Goal: Task Accomplishment & Management: Manage account settings

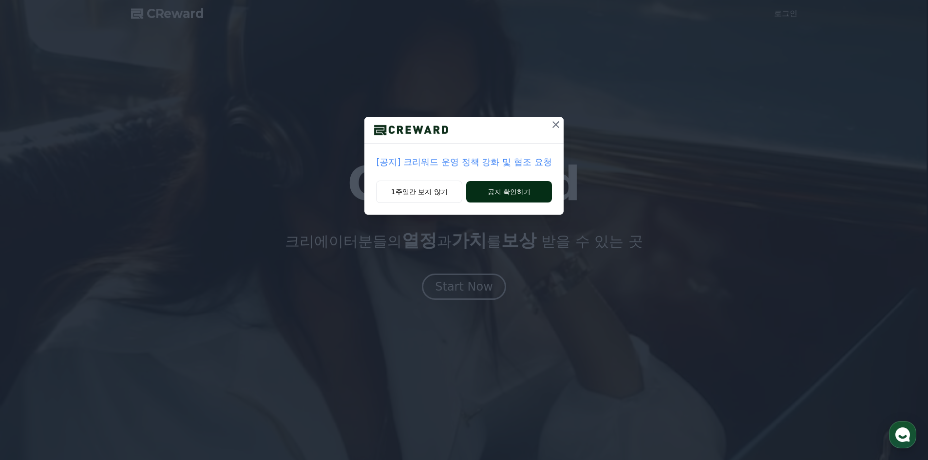
click at [496, 196] on button "공지 확인하기" at bounding box center [508, 191] width 85 height 21
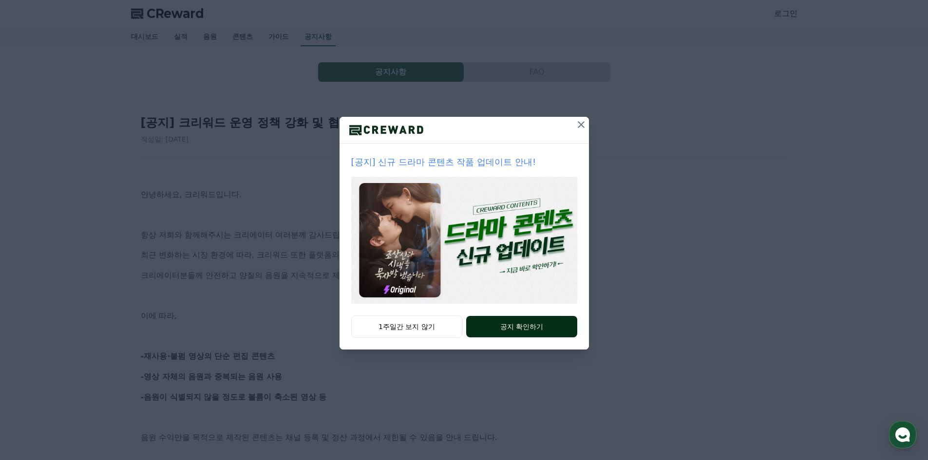
click at [491, 330] on button "공지 확인하기" at bounding box center [521, 326] width 111 height 21
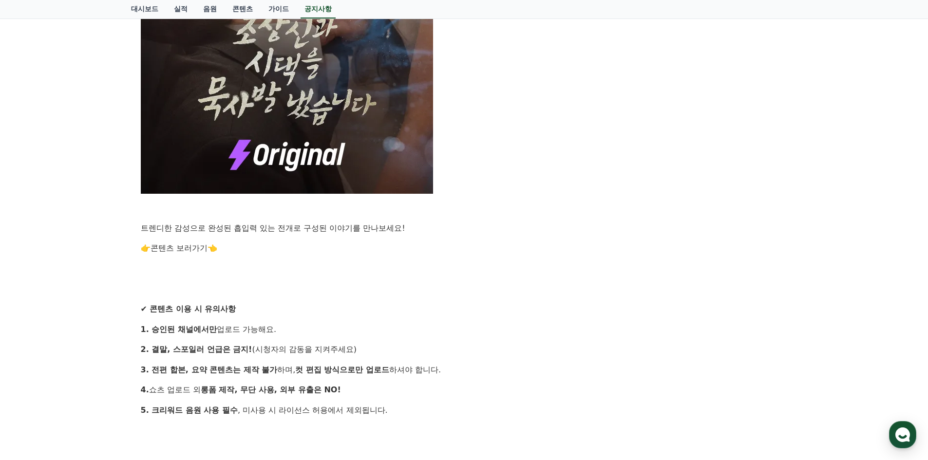
scroll to position [828, 0]
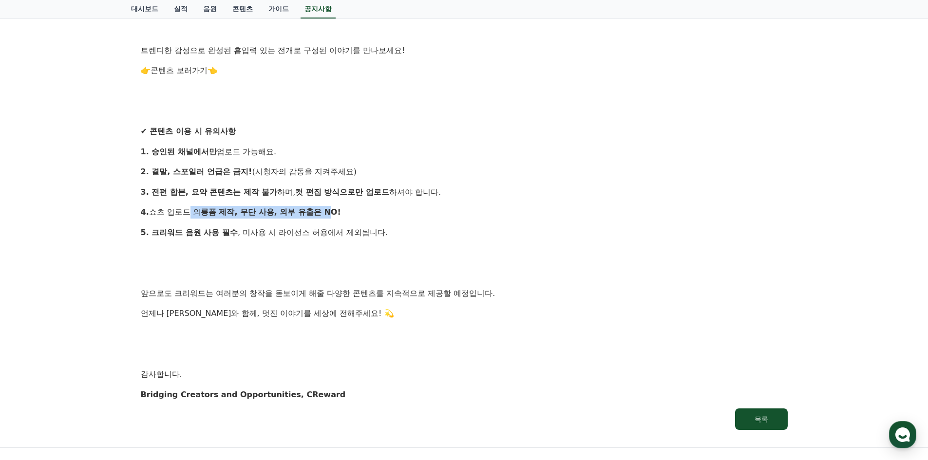
drag, startPoint x: 183, startPoint y: 212, endPoint x: 331, endPoint y: 212, distance: 148.5
click at [331, 212] on p "4. 쇼츠 업로드 외 롱폼 제작, 무단 사용, 외부 유출은 NO!" at bounding box center [464, 212] width 647 height 13
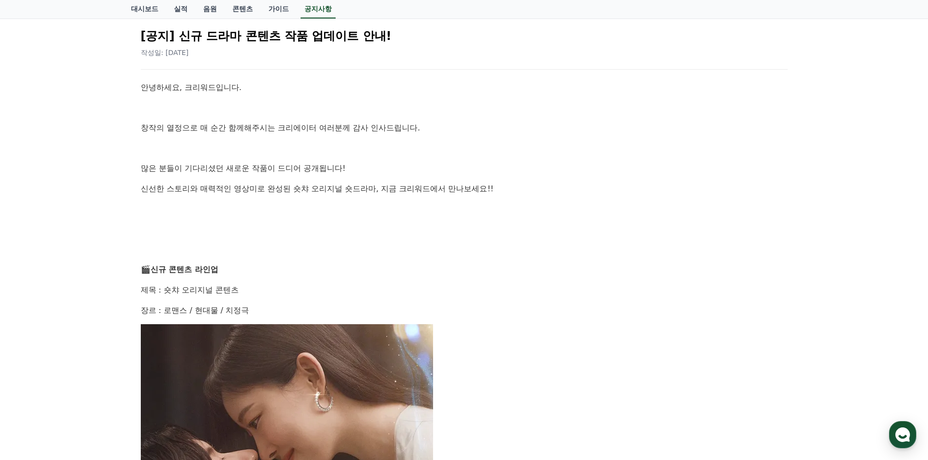
scroll to position [0, 0]
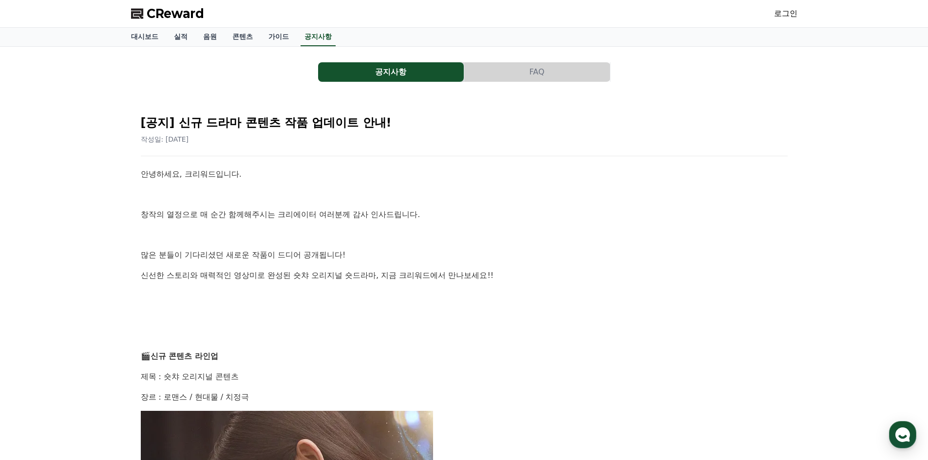
click at [430, 76] on button "공지사항" at bounding box center [391, 71] width 146 height 19
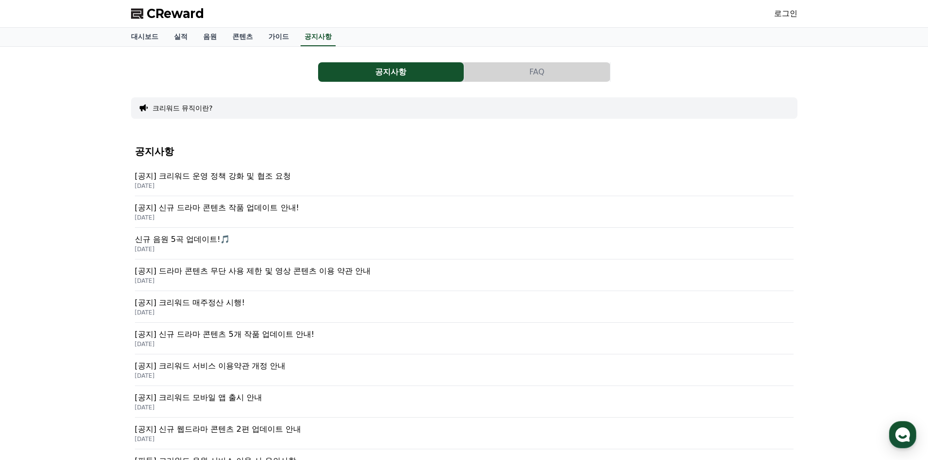
click at [251, 174] on p "[공지] 크리워드 운영 정책 강화 및 협조 요청" at bounding box center [464, 176] width 658 height 12
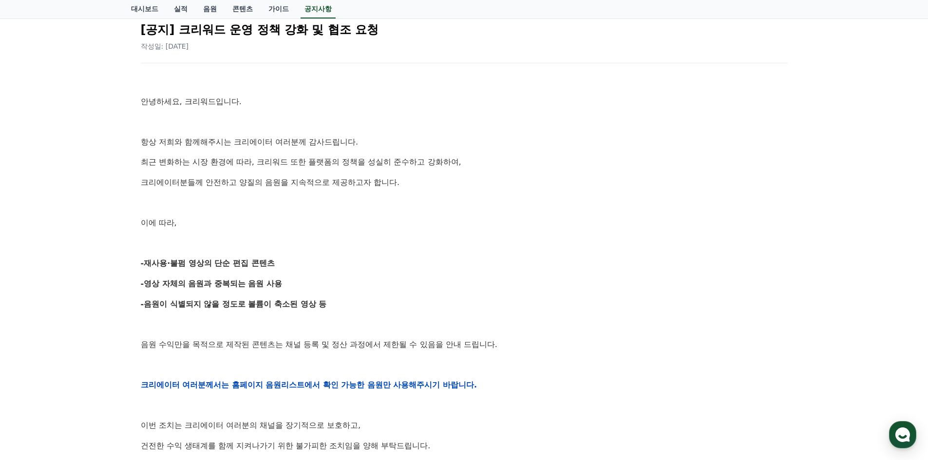
scroll to position [97, 0]
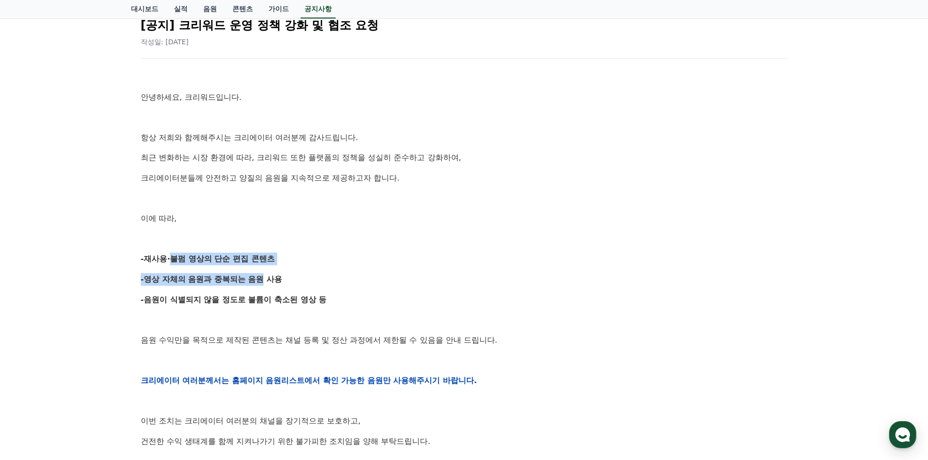
drag, startPoint x: 168, startPoint y: 261, endPoint x: 260, endPoint y: 272, distance: 92.2
click at [260, 272] on div "안녕하세요, 크리워드입니다. 항상 저희와 함께해주시는 크리에이터 여러분께 감사드립니다. 최근 변화하는 시장 환경에 따라, 크리워드 또한 플랫폼…" at bounding box center [464, 381] width 647 height 620
click at [213, 277] on strong "-영상 자체의 음원과 중복되는 음원 사용" at bounding box center [212, 279] width 142 height 9
drag, startPoint x: 159, startPoint y: 282, endPoint x: 227, endPoint y: 302, distance: 70.6
click at [227, 302] on div "안녕하세요, 크리워드입니다. 항상 저희와 함께해주시는 크리에이터 여러분께 감사드립니다. 최근 변화하는 시장 환경에 따라, 크리워드 또한 플랫폼…" at bounding box center [464, 381] width 647 height 620
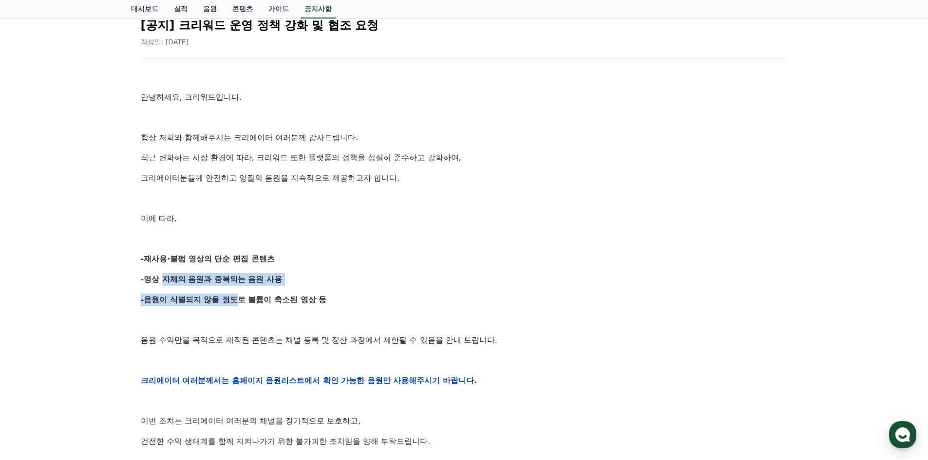
click at [188, 301] on strong "-음원이 식별되지 않을 정도로 볼륨이 축소된 영상 등" at bounding box center [234, 299] width 186 height 9
drag, startPoint x: 175, startPoint y: 298, endPoint x: 235, endPoint y: 303, distance: 59.7
click at [235, 303] on strong "-음원이 식별되지 않을 정도로 볼륨이 축소된 영상 등" at bounding box center [234, 299] width 186 height 9
click at [201, 305] on p "-음원이 식별되지 않을 정도로 볼륨이 축소된 영상 등" at bounding box center [464, 300] width 647 height 13
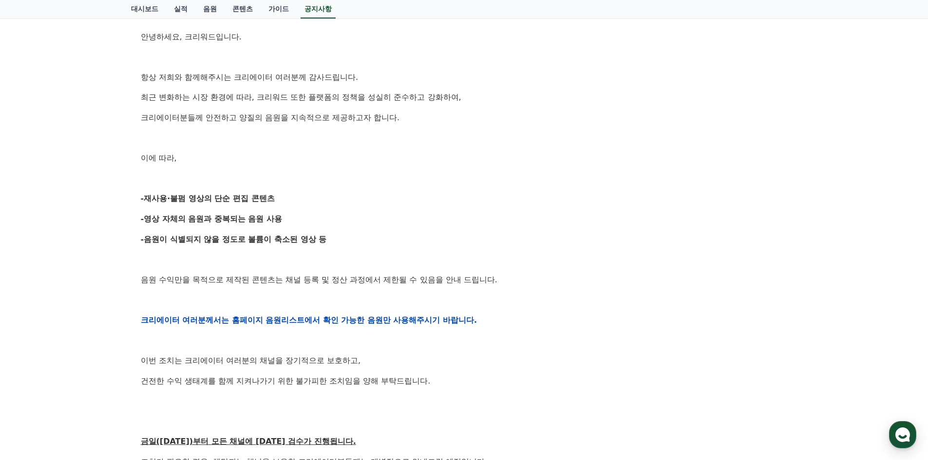
scroll to position [195, 0]
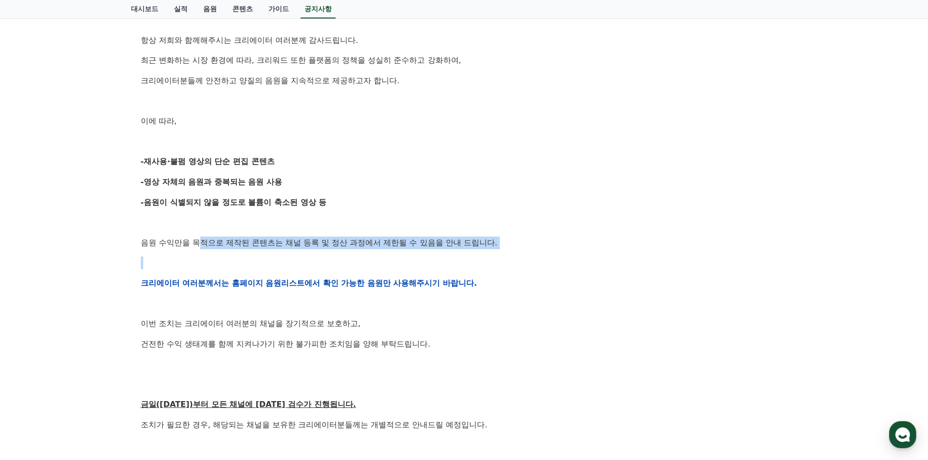
drag, startPoint x: 199, startPoint y: 246, endPoint x: 347, endPoint y: 263, distance: 149.5
click at [347, 263] on div "안녕하세요, 크리워드입니다. 항상 저희와 함께해주시는 크리에이터 여러분께 감사드립니다. 최근 변화하는 시장 환경에 따라, 크리워드 또한 플랫폼…" at bounding box center [464, 283] width 647 height 620
click at [304, 266] on p at bounding box center [464, 263] width 647 height 13
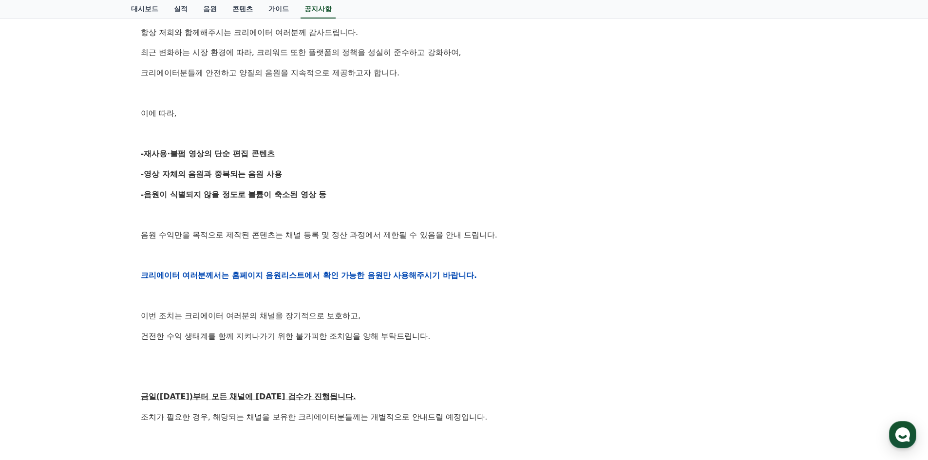
scroll to position [0, 0]
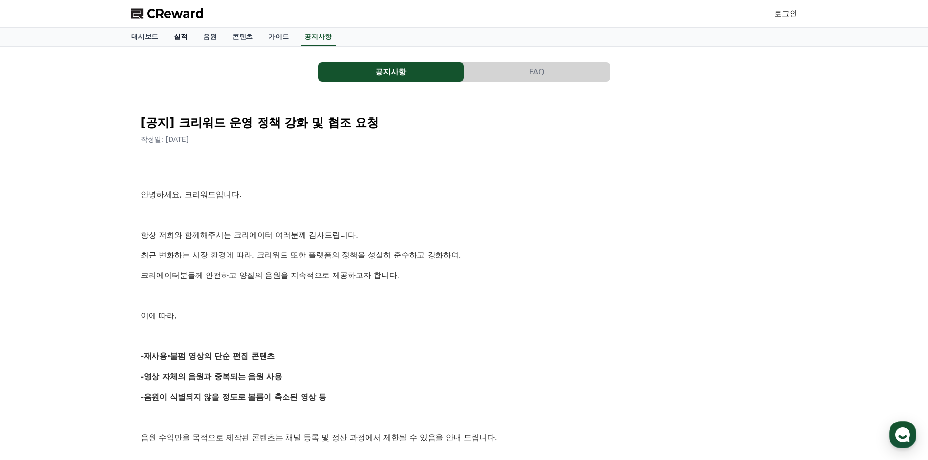
click at [187, 42] on link "실적" at bounding box center [180, 37] width 29 height 19
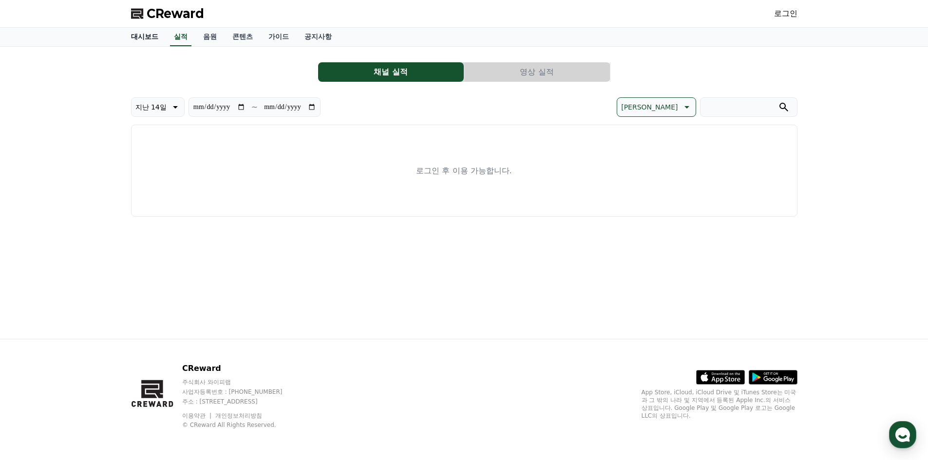
click at [152, 39] on link "대시보드" at bounding box center [144, 37] width 43 height 19
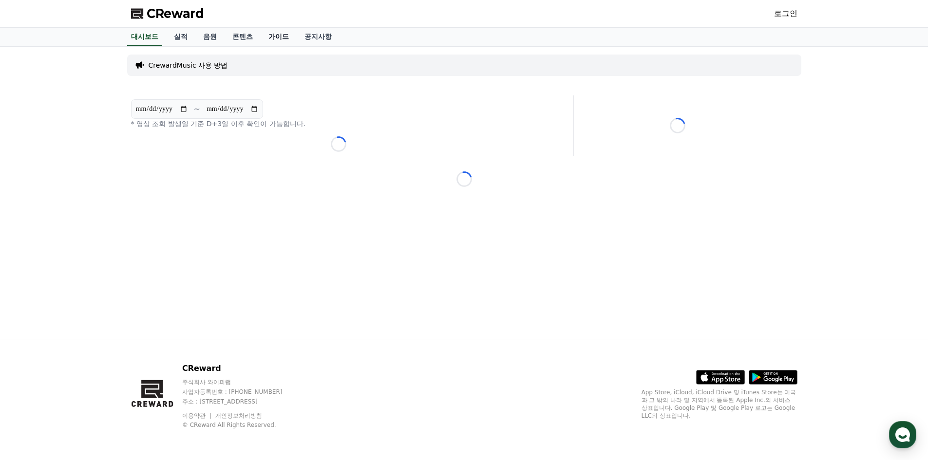
click at [278, 40] on link "가이드" at bounding box center [279, 37] width 36 height 19
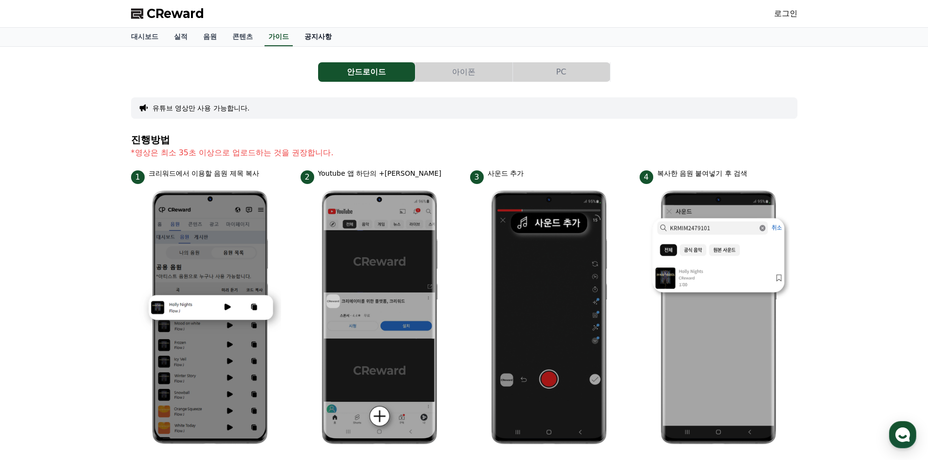
click at [313, 37] on link "공지사항" at bounding box center [318, 37] width 43 height 19
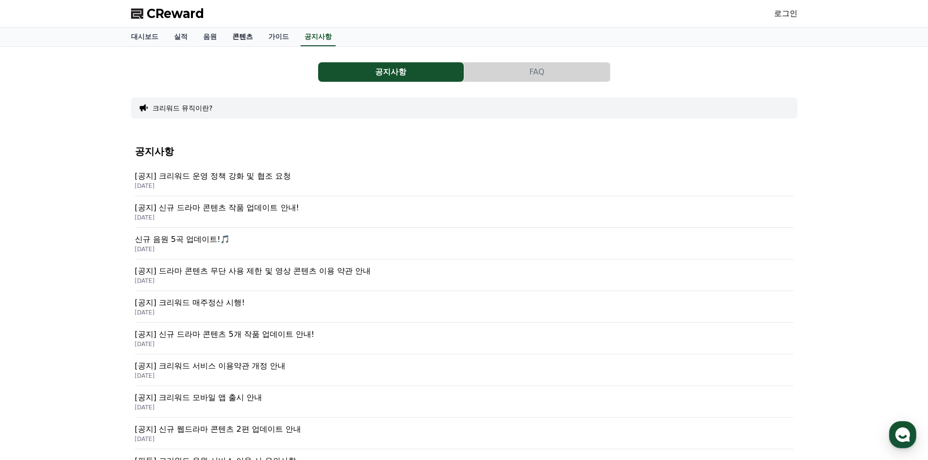
click at [244, 40] on link "콘텐츠" at bounding box center [243, 37] width 36 height 19
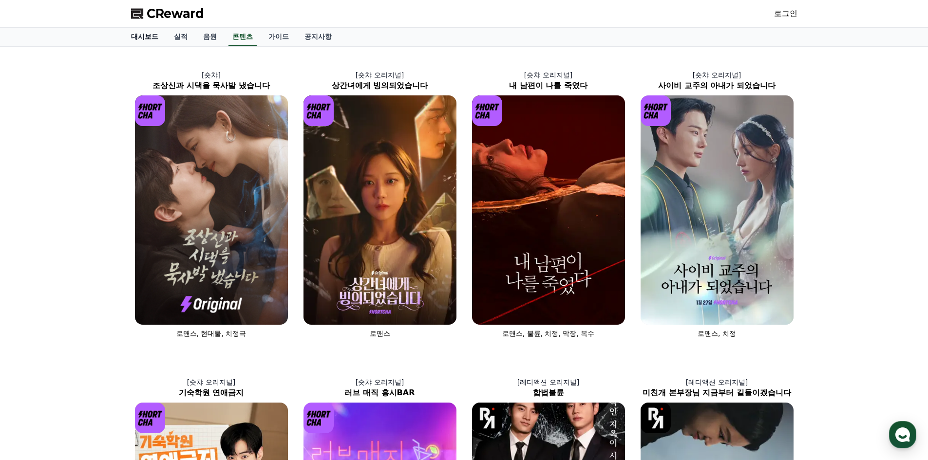
click at [152, 38] on link "대시보드" at bounding box center [144, 37] width 43 height 19
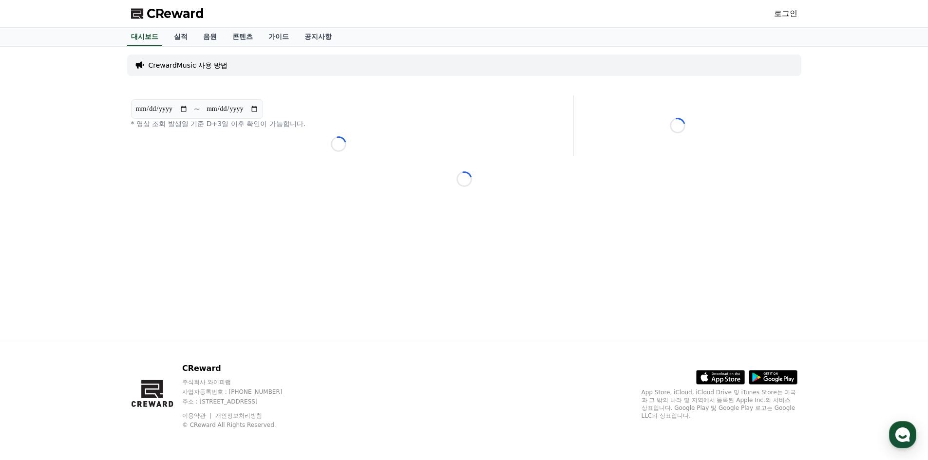
click at [787, 13] on link "로그인" at bounding box center [785, 14] width 23 height 12
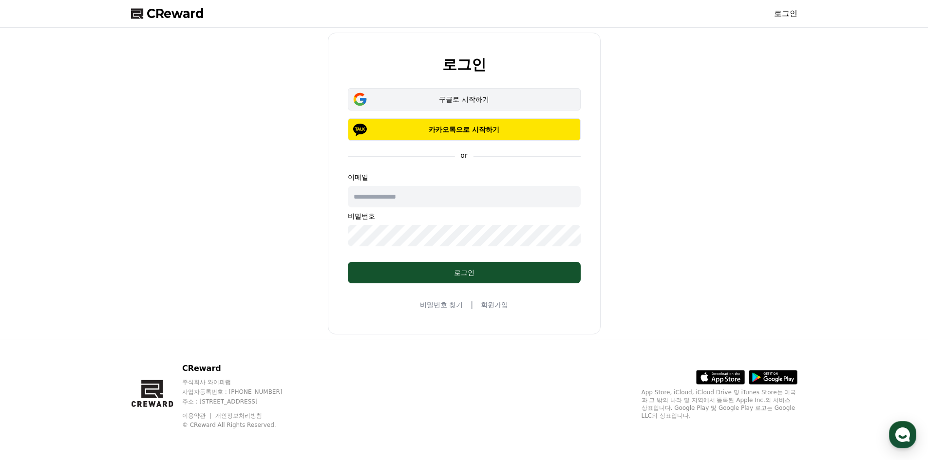
click at [471, 101] on div "구글로 시작하기" at bounding box center [464, 99] width 205 height 10
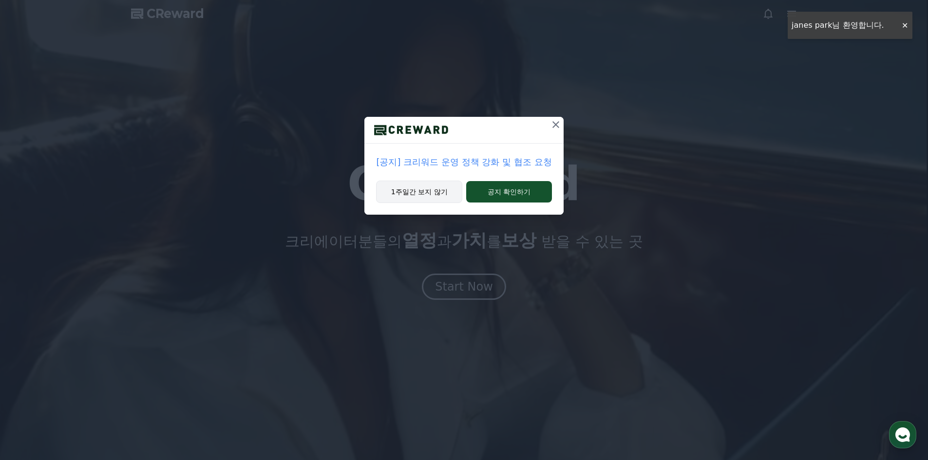
click at [433, 190] on button "1주일간 보지 않기" at bounding box center [419, 192] width 86 height 22
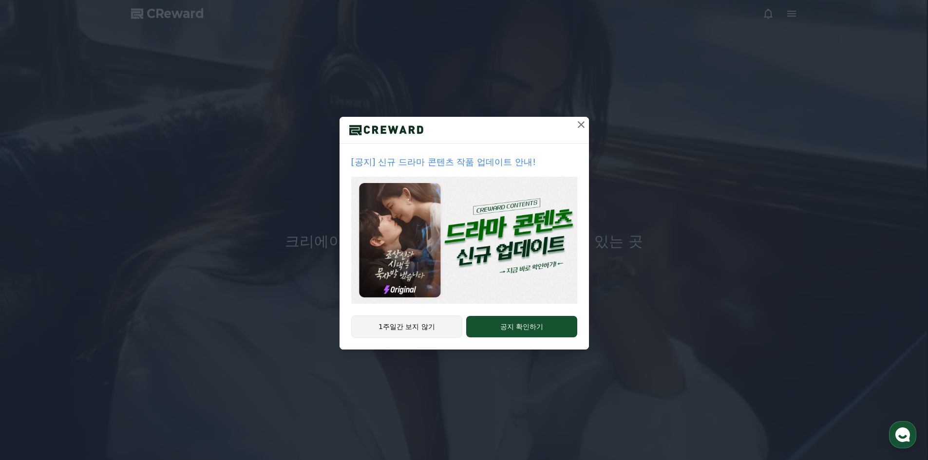
click at [420, 325] on button "1주일간 보지 않기" at bounding box center [407, 327] width 112 height 22
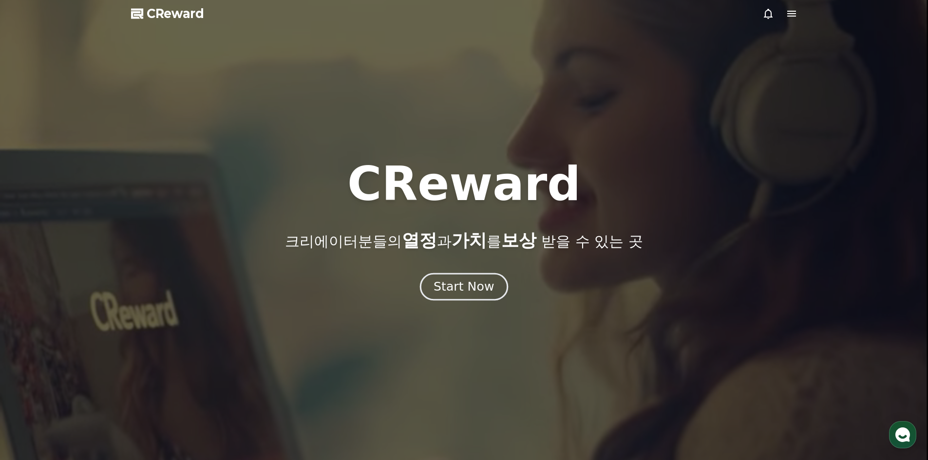
click at [467, 280] on div "Start Now" at bounding box center [463, 287] width 60 height 17
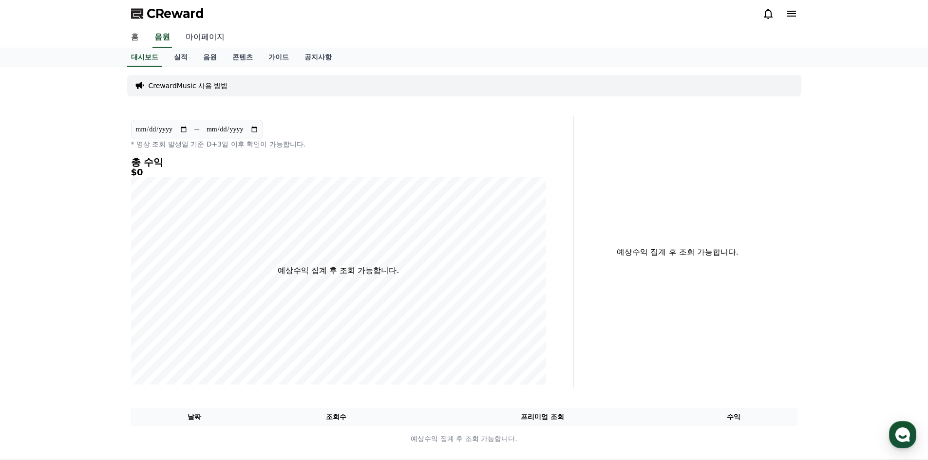
click at [196, 42] on link "마이페이지" at bounding box center [205, 37] width 55 height 20
select select "**********"
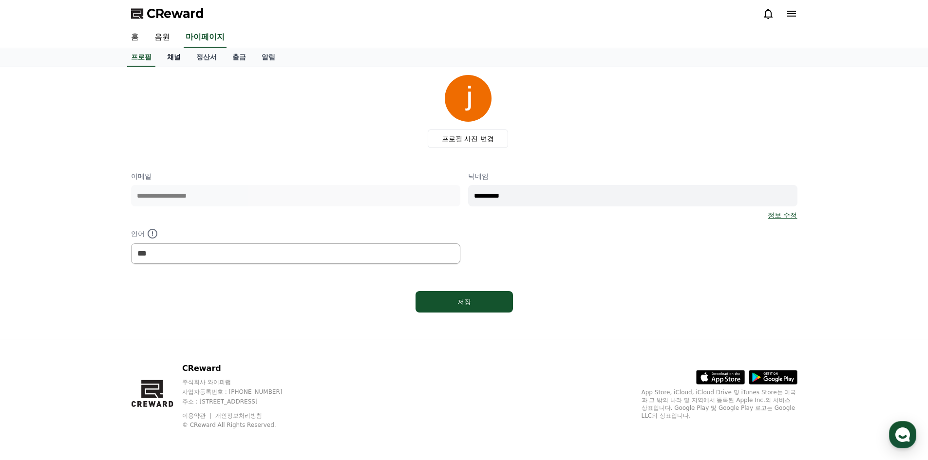
click at [165, 52] on link "채널" at bounding box center [173, 57] width 29 height 19
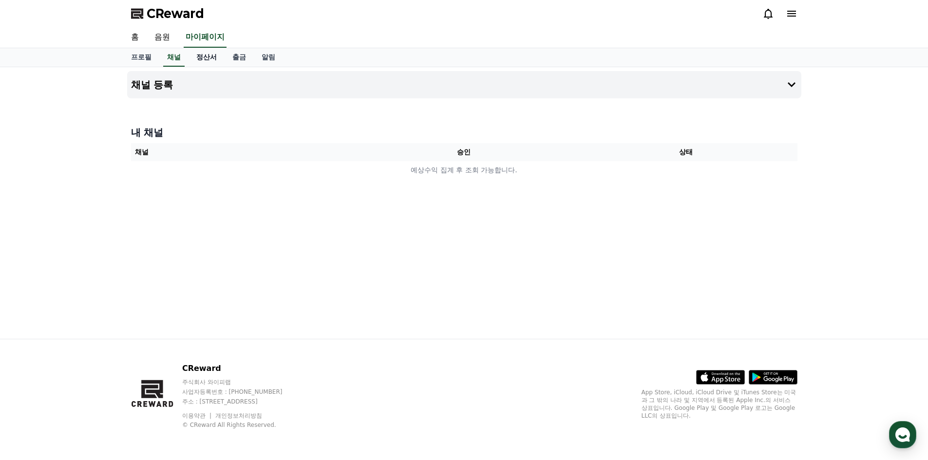
click at [203, 59] on link "정산서" at bounding box center [206, 57] width 36 height 19
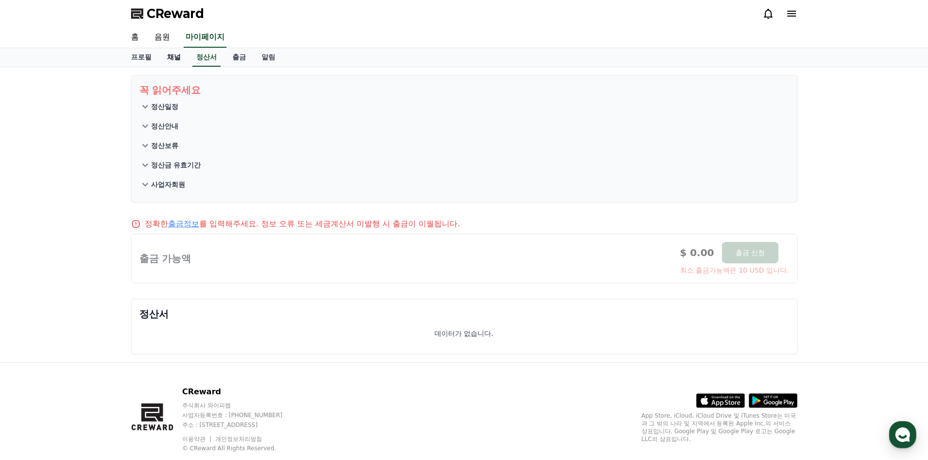
click at [178, 57] on link "채널" at bounding box center [173, 57] width 29 height 19
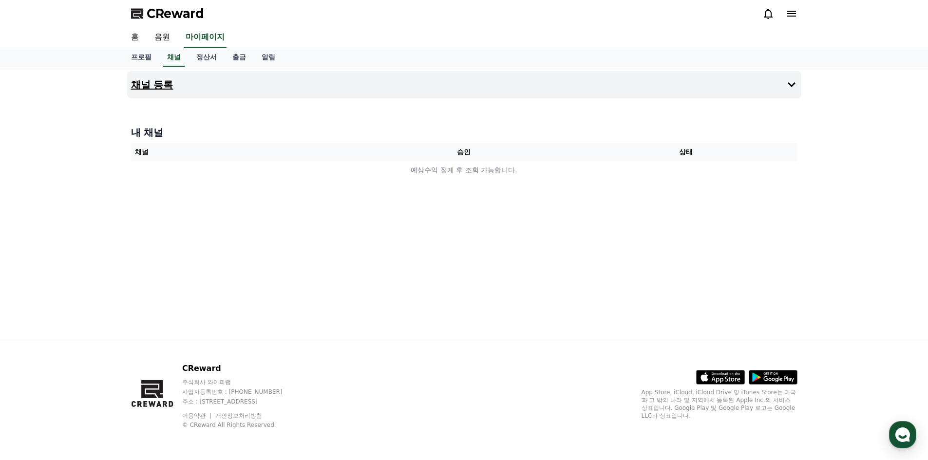
click at [162, 89] on h4 "채널 등록" at bounding box center [152, 84] width 42 height 11
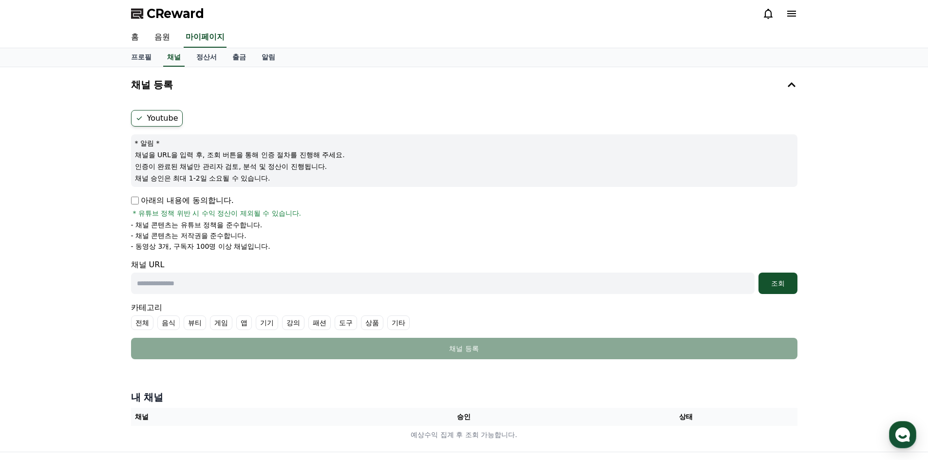
drag, startPoint x: 140, startPoint y: 238, endPoint x: 222, endPoint y: 238, distance: 82.3
click at [222, 238] on p "- 채널 콘텐츠는 저작권을 준수합니다." at bounding box center [188, 236] width 115 height 10
click at [194, 240] on p "- 채널 콘텐츠는 저작권을 준수합니다." at bounding box center [188, 236] width 115 height 10
drag, startPoint x: 170, startPoint y: 248, endPoint x: 274, endPoint y: 245, distance: 103.3
click at [274, 245] on li "- 동영상 3개, 구독자 100명 이상 채널입니다." at bounding box center [464, 247] width 666 height 10
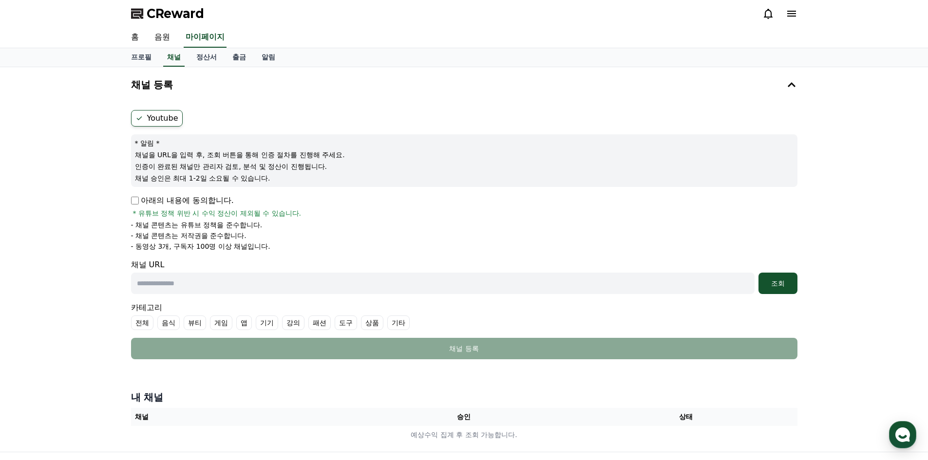
click at [225, 247] on p "- 동영상 3개, 구독자 100명 이상 채널입니다." at bounding box center [200, 247] width 139 height 10
